Goal: Find specific page/section: Find specific page/section

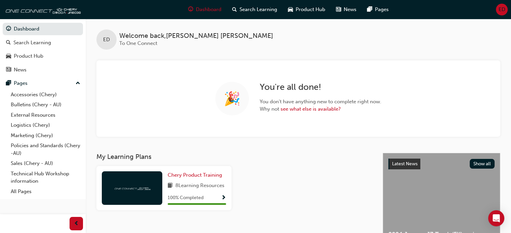
click at [32, 163] on link "Sales (Chery - AU)" at bounding box center [45, 164] width 75 height 10
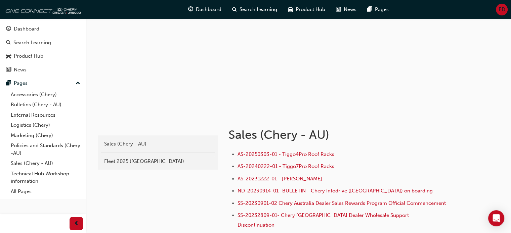
scroll to position [67, 0]
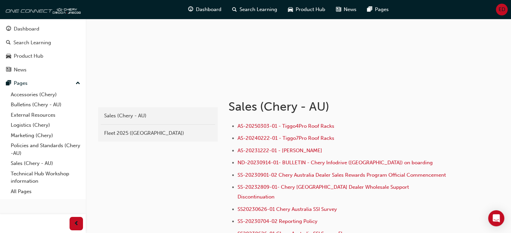
click at [119, 132] on div "Fleet 2025 ([GEOGRAPHIC_DATA])" at bounding box center [158, 134] width 108 height 8
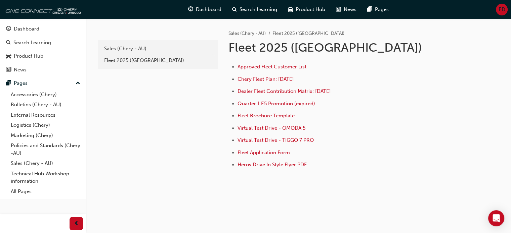
click at [283, 68] on span "Approved Fleet Customer List" at bounding box center [272, 67] width 69 height 6
click at [271, 66] on span "Approved Fleet Customer List" at bounding box center [272, 67] width 69 height 6
